Goal: Check status

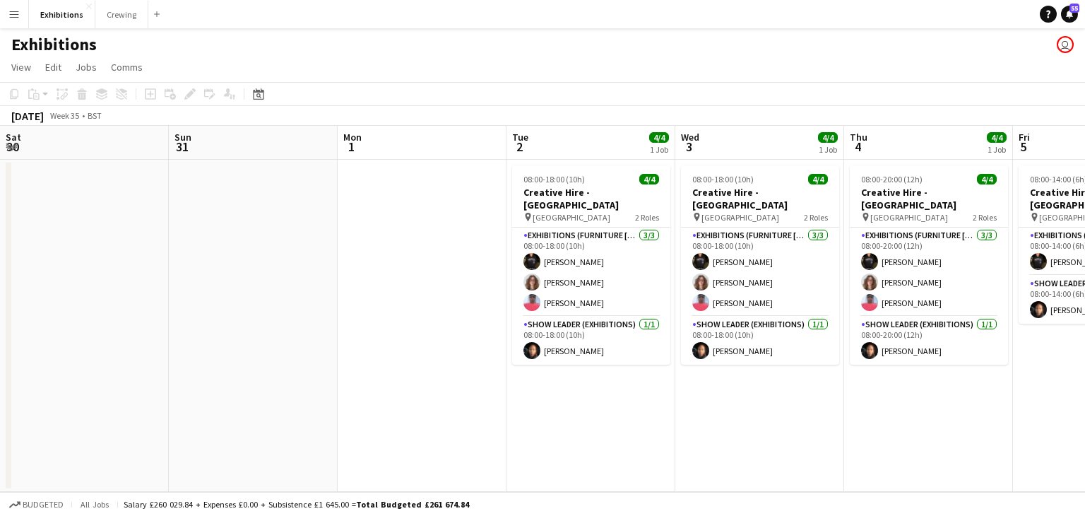
scroll to position [0, 284]
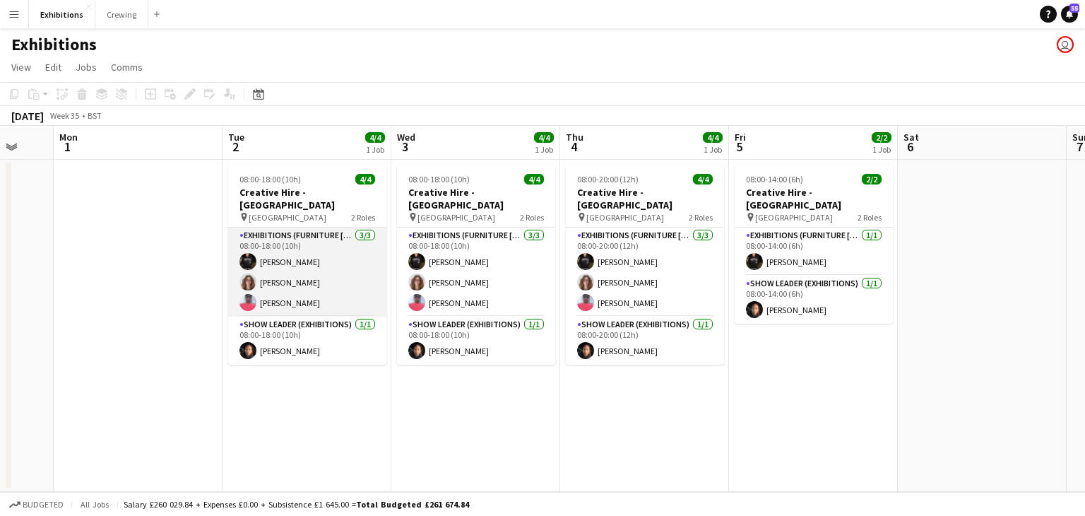
click at [340, 287] on app-card-role "Exhibitions (Furniture [PERSON_NAME]) [DATE] 08:00-18:00 (10h) [PERSON_NAME] [P…" at bounding box center [307, 271] width 158 height 89
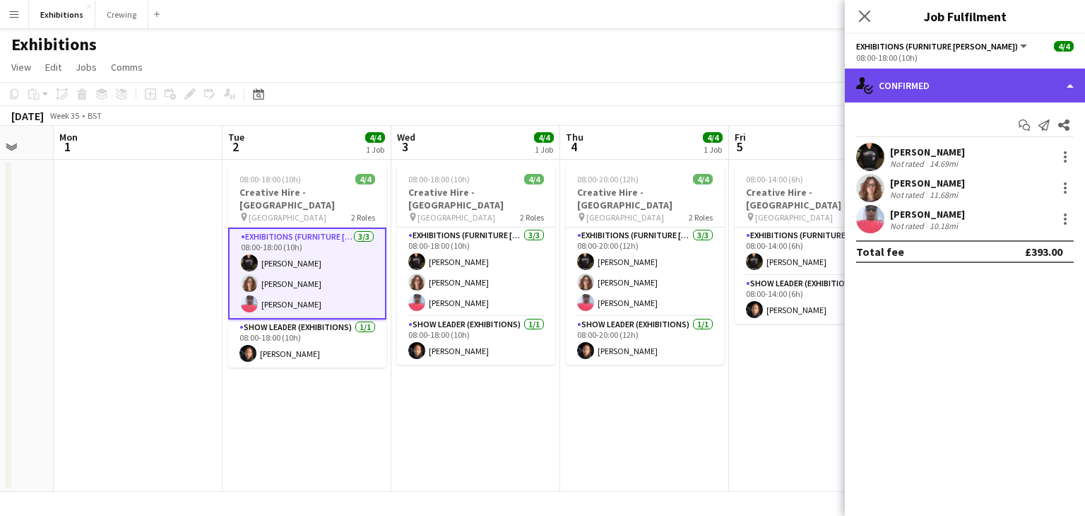
click at [1019, 98] on div "single-neutral-actions-check-2 Confirmed" at bounding box center [965, 85] width 240 height 34
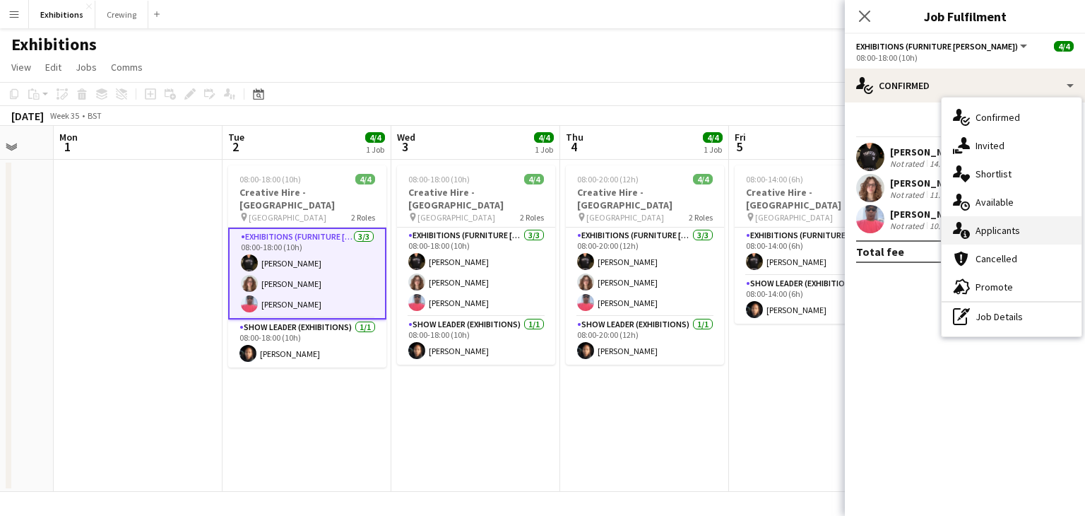
click at [1038, 238] on div "single-neutral-actions-information Applicants" at bounding box center [1011, 230] width 140 height 28
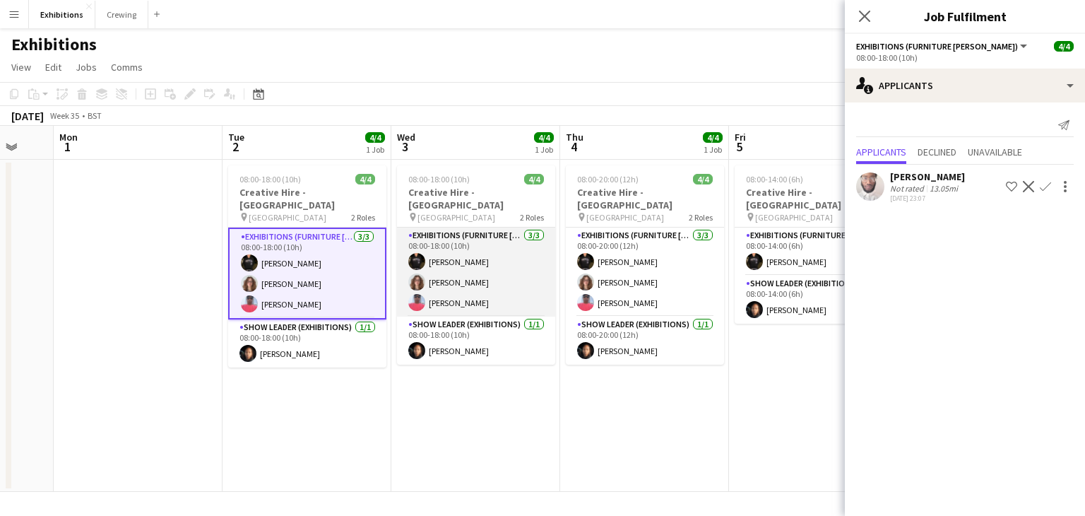
click at [470, 277] on app-card-role "Exhibitions (Furniture [PERSON_NAME]) [DATE] 08:00-18:00 (10h) [PERSON_NAME] [P…" at bounding box center [476, 271] width 158 height 89
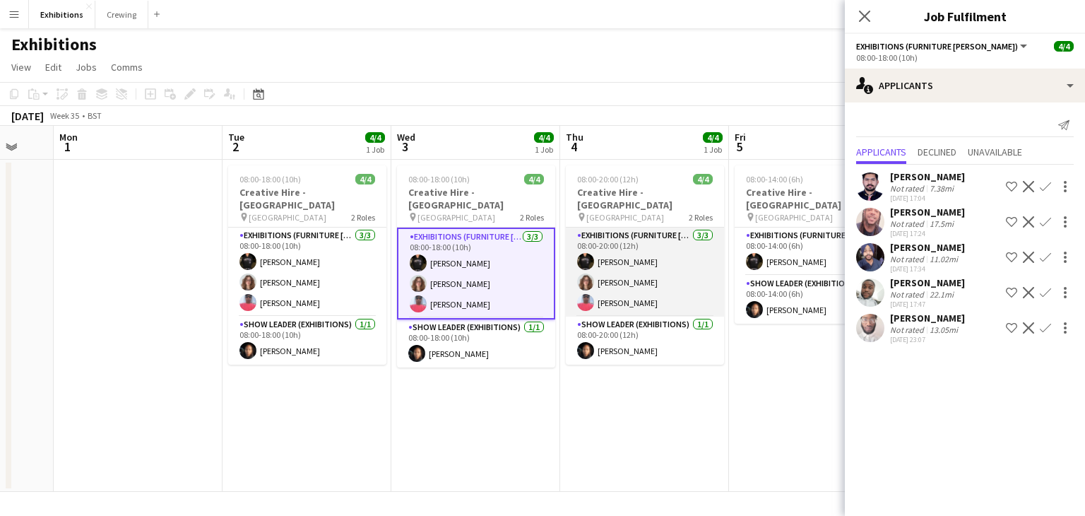
click at [655, 294] on app-card-role "Exhibitions (Furniture [PERSON_NAME]) [DATE] 08:00-20:00 (12h) [PERSON_NAME] [P…" at bounding box center [645, 271] width 158 height 89
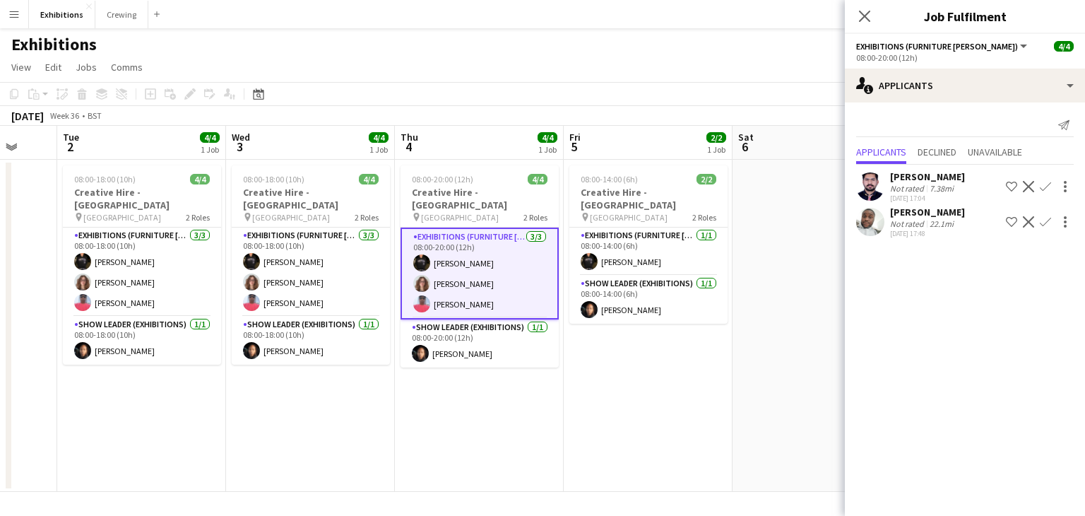
scroll to position [0, 475]
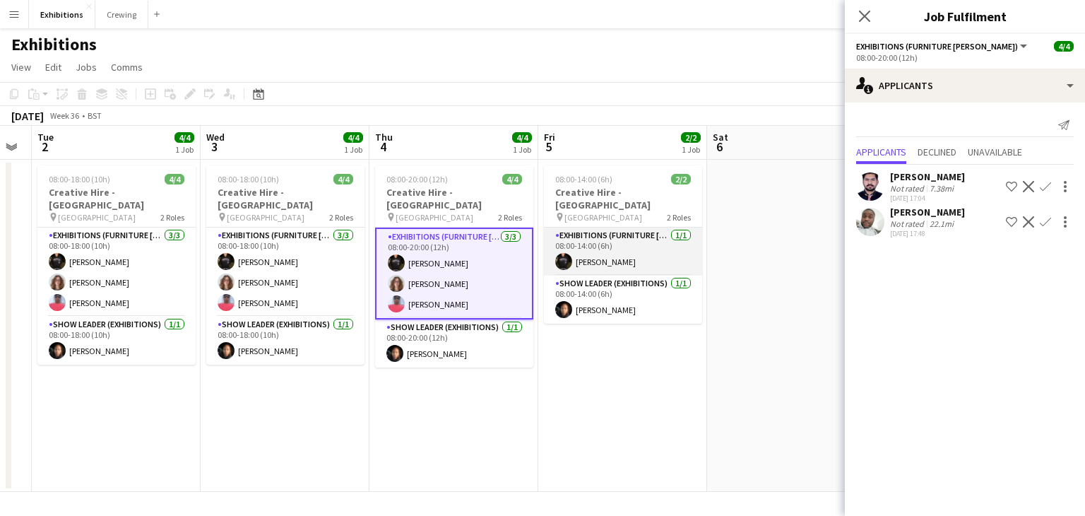
click at [631, 261] on app-card-role "Exhibitions (Furniture [PERSON_NAME]) [DATE] 08:00-14:00 (6h) [PERSON_NAME]" at bounding box center [623, 251] width 158 height 48
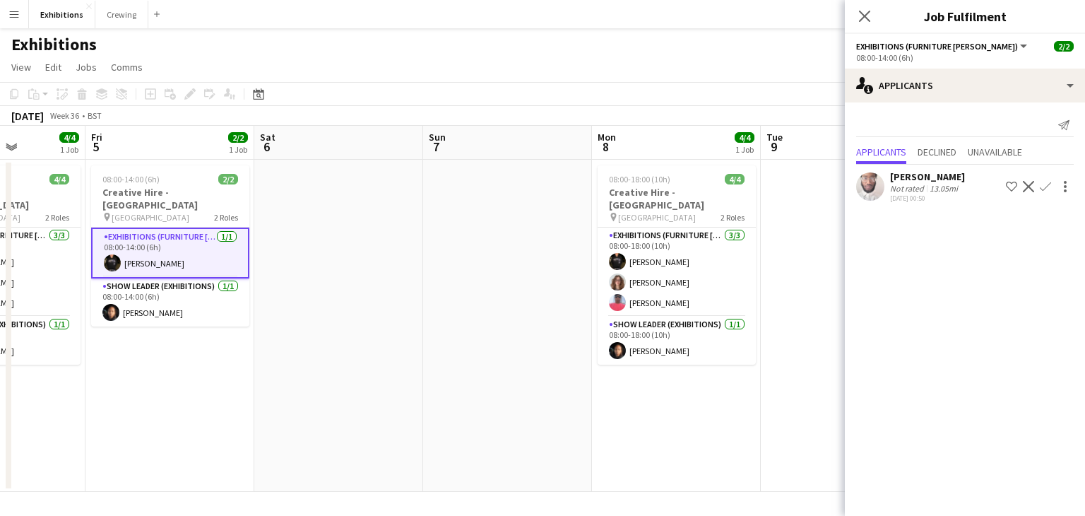
scroll to position [0, 665]
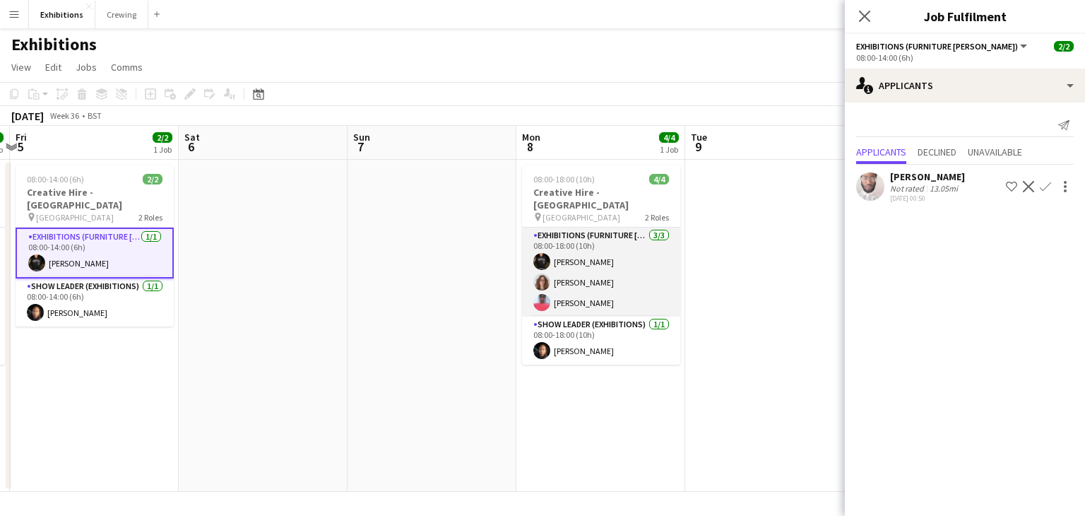
click at [615, 286] on app-card-role "Exhibitions (Furniture [PERSON_NAME]) [DATE] 08:00-18:00 (10h) [PERSON_NAME] [P…" at bounding box center [601, 271] width 158 height 89
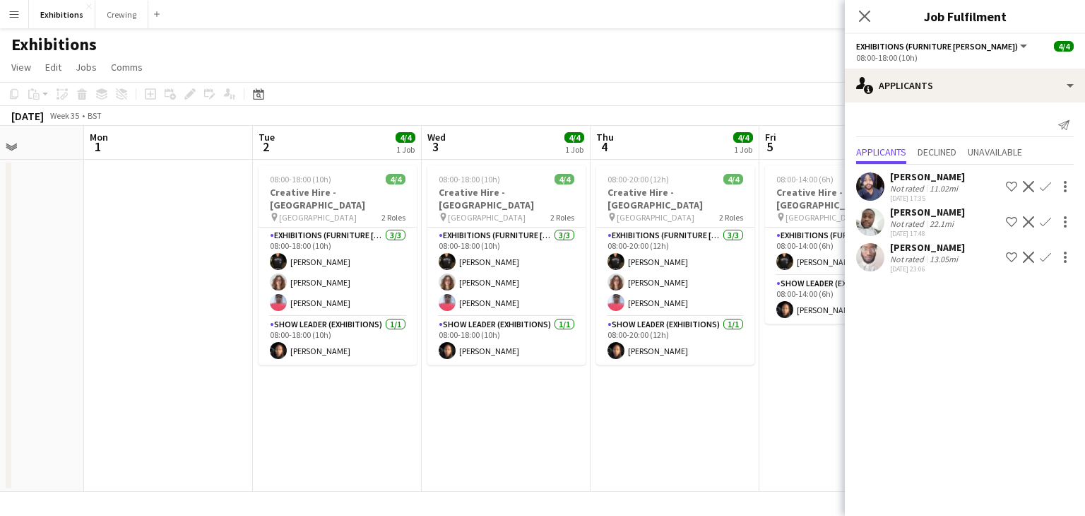
scroll to position [0, 424]
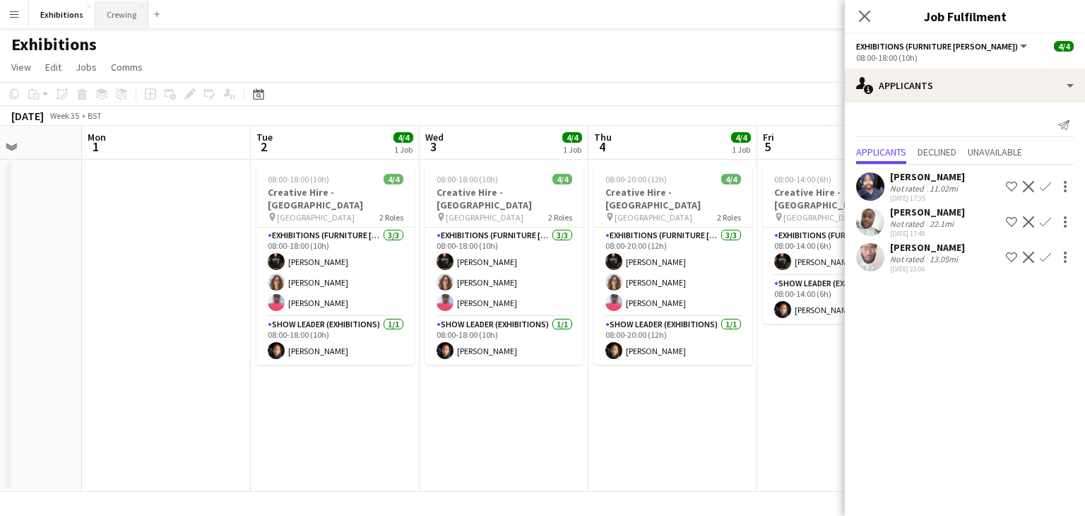
click at [102, 20] on button "Crewing Close" at bounding box center [121, 15] width 53 height 28
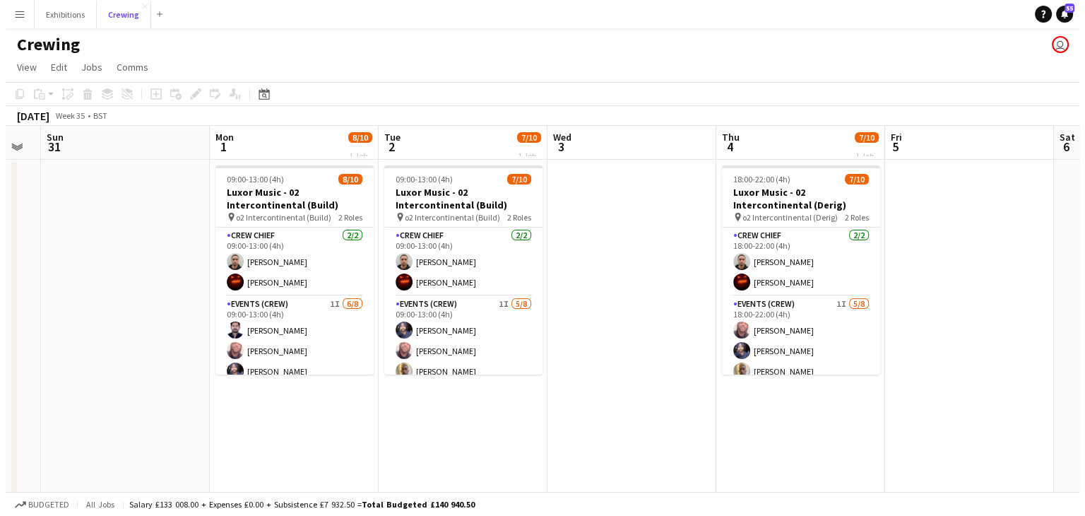
scroll to position [0, 300]
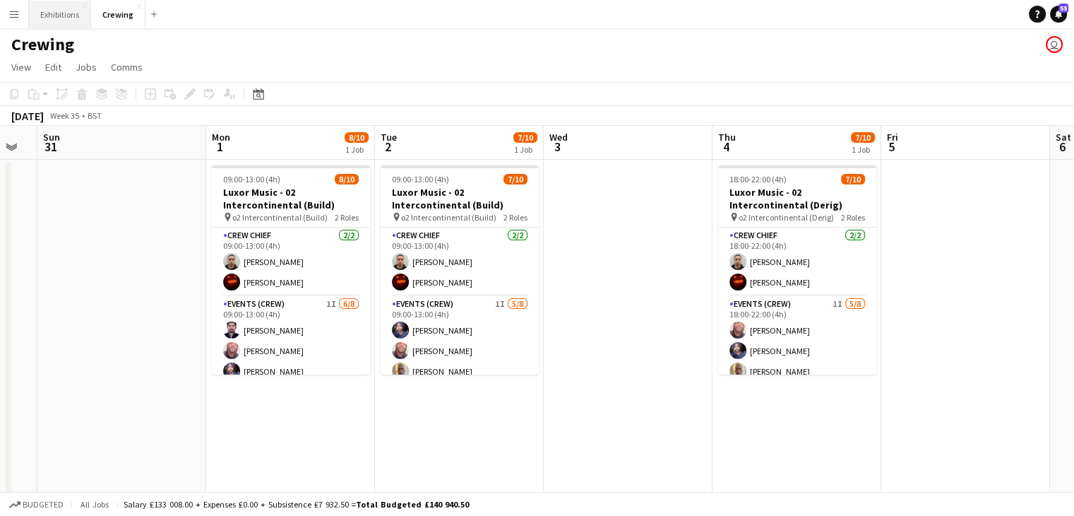
click at [59, 20] on button "Exhibitions Close" at bounding box center [60, 15] width 62 height 28
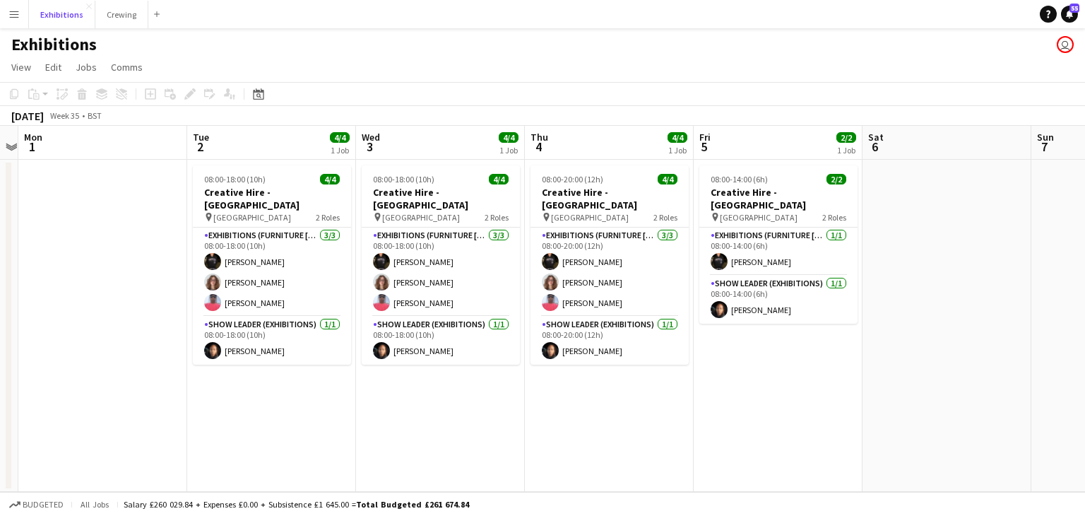
scroll to position [0, 662]
